Goal: Task Accomplishment & Management: Manage account settings

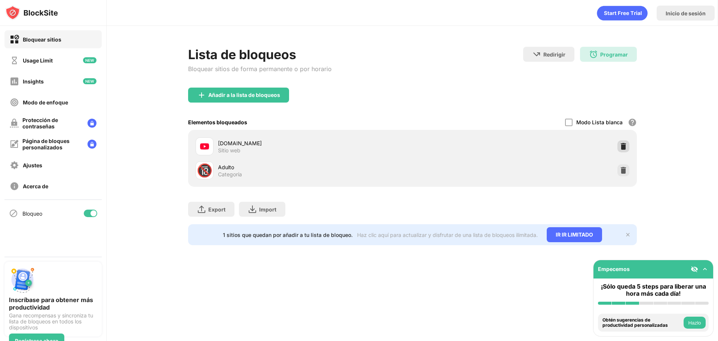
click at [625, 144] on div at bounding box center [623, 146] width 12 height 12
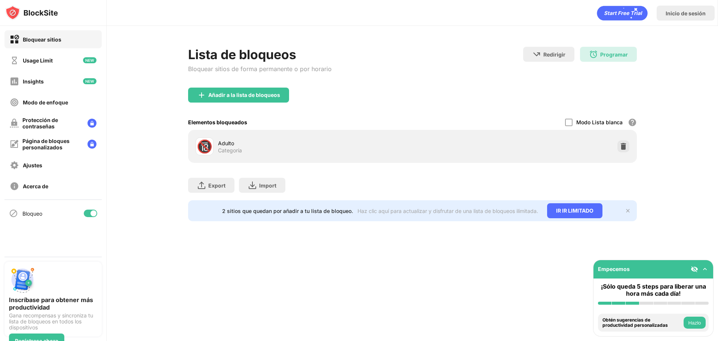
click at [354, 185] on div "Export Exportar archivos (sólo para artículos de sitios web) Import Importar ar…" at bounding box center [412, 181] width 449 height 37
